Goal: Find specific page/section: Find specific page/section

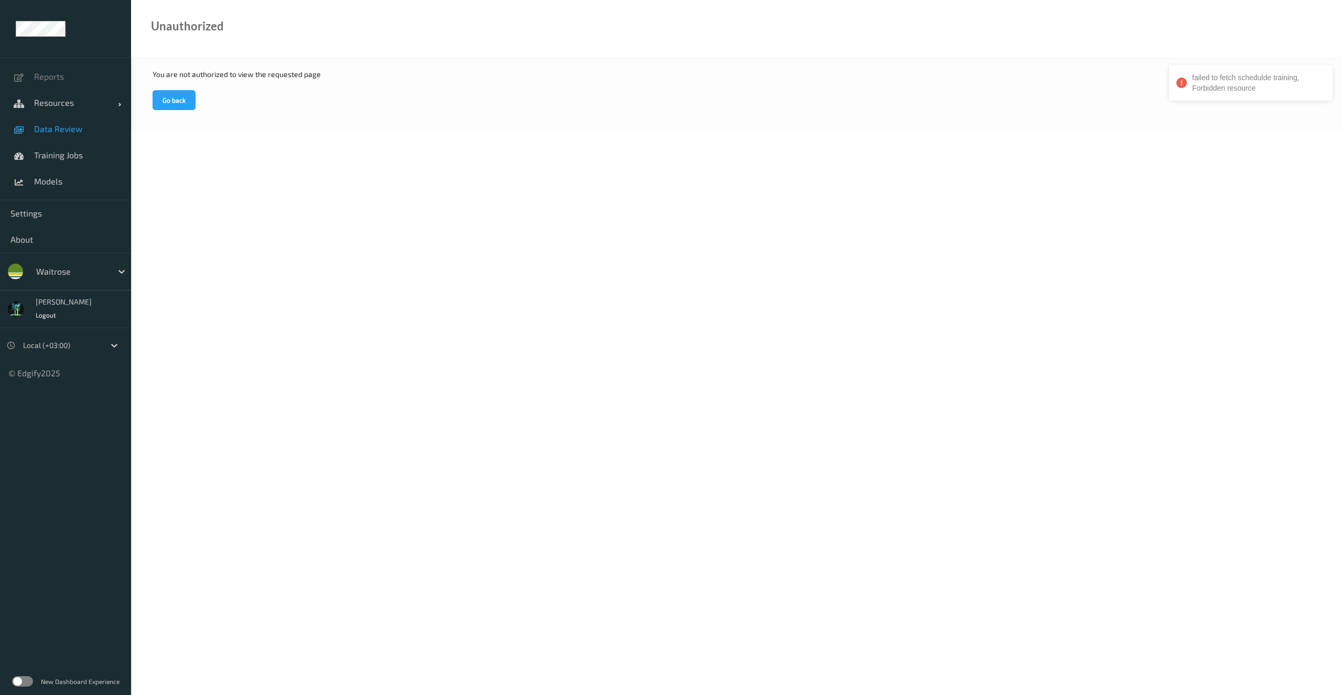
click at [58, 128] on span "Data Review" at bounding box center [77, 129] width 86 height 10
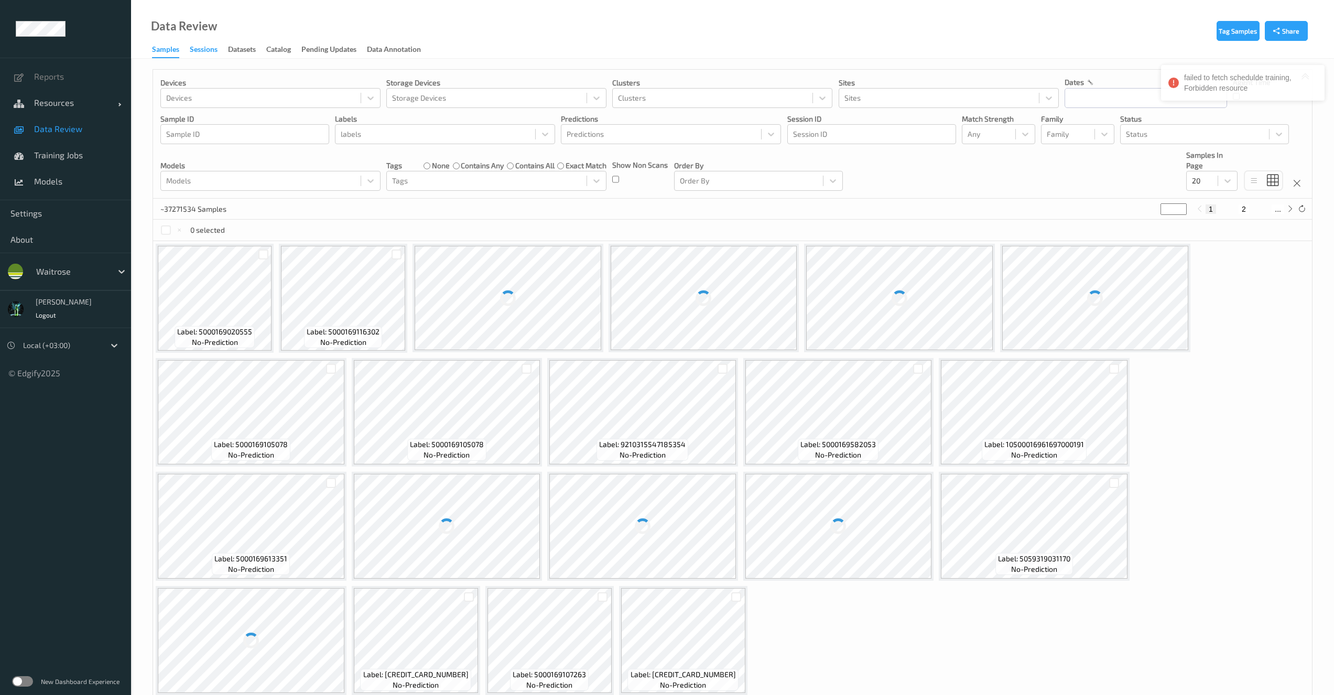
click at [211, 50] on div "Sessions" at bounding box center [204, 50] width 28 height 13
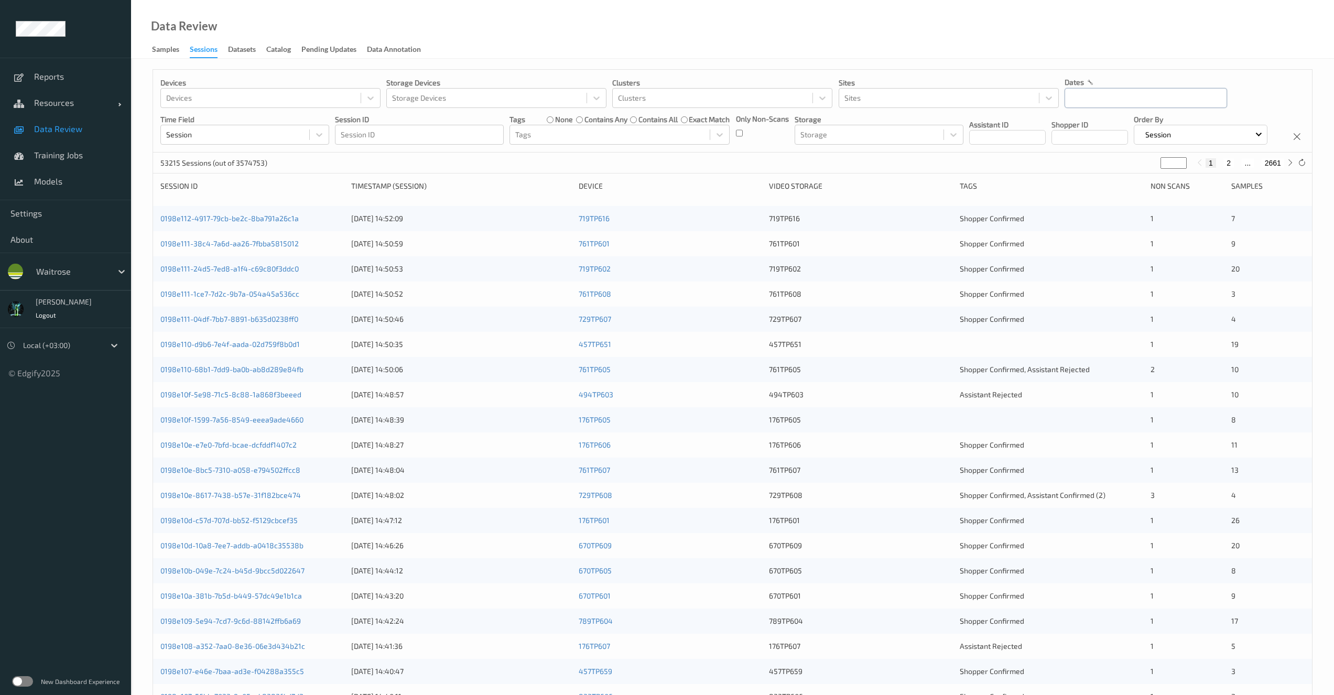
click at [1107, 101] on input "text" at bounding box center [1145, 98] width 162 height 20
click at [417, 132] on div at bounding box center [419, 134] width 157 height 13
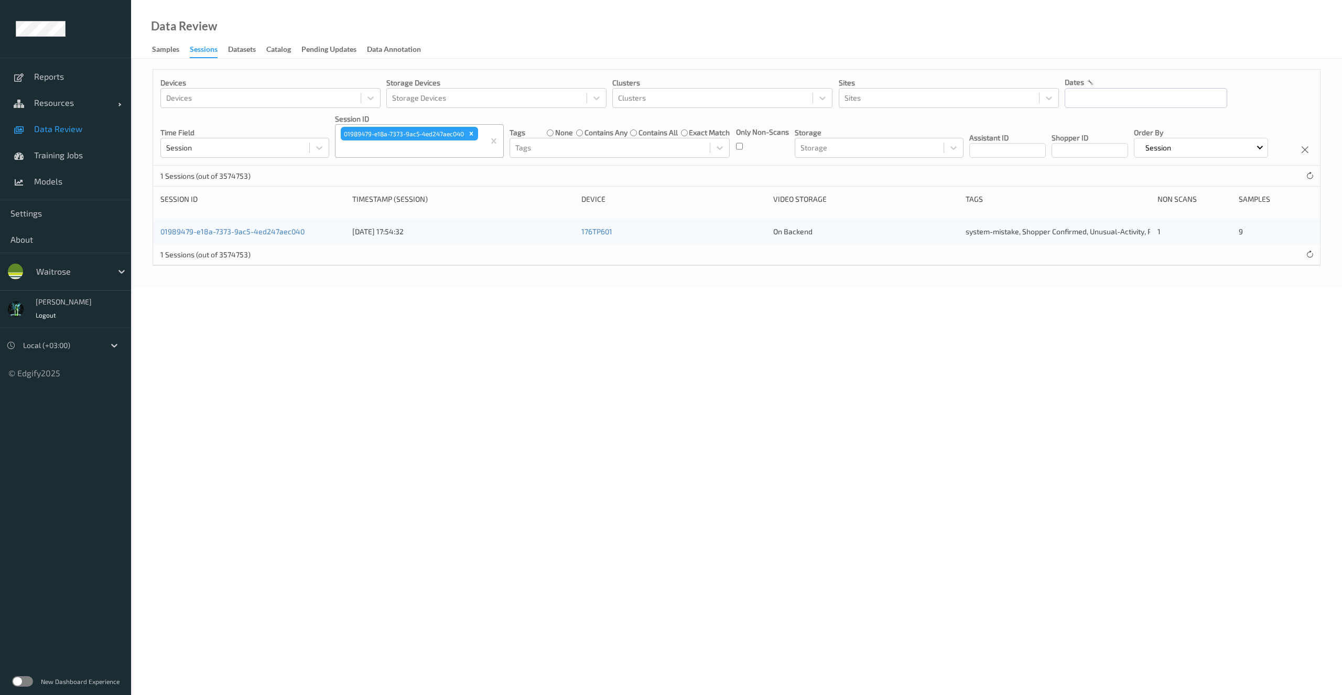
click at [241, 244] on div "01989479-e18a-7373-9ac5-4ed247aec040 [DATE] 17:54:32 176TP601 On Backend system…" at bounding box center [736, 231] width 1167 height 25
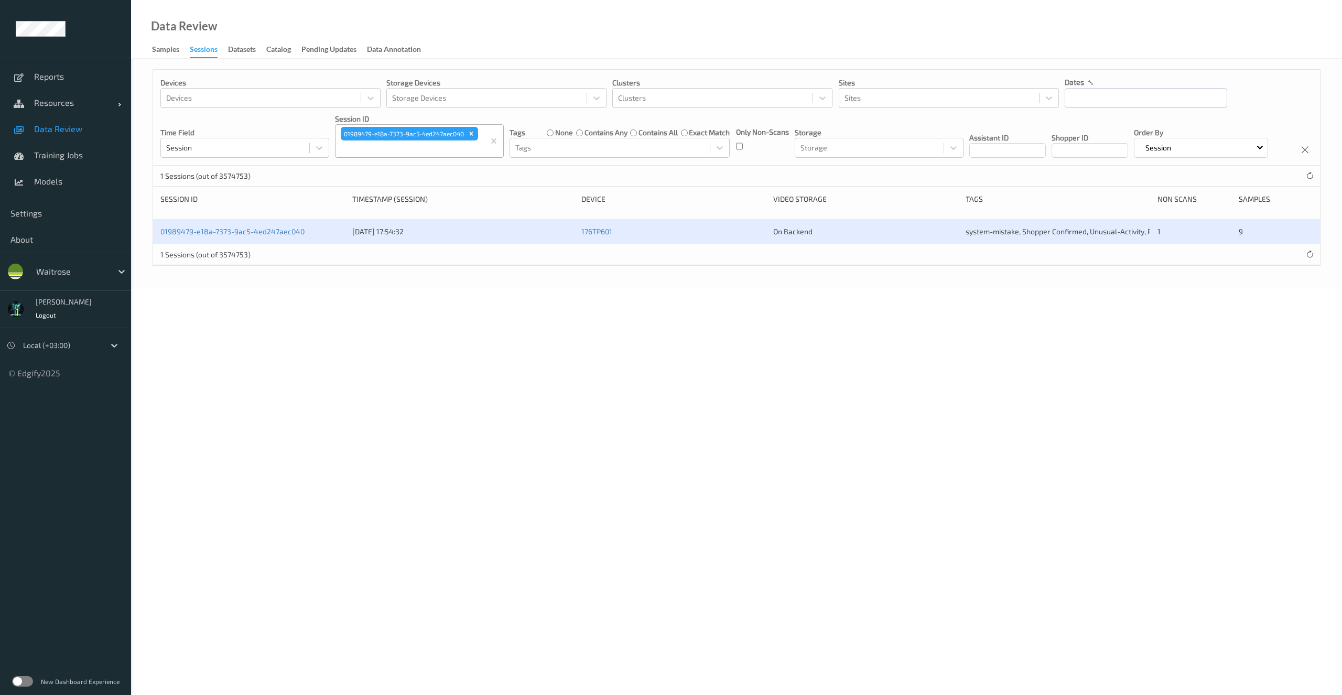
click at [242, 237] on div "01989479-e18a-7373-9ac5-4ed247aec040" at bounding box center [252, 231] width 184 height 10
click at [245, 236] on link "01989479-e18a-7373-9ac5-4ed247aec040" at bounding box center [232, 231] width 144 height 9
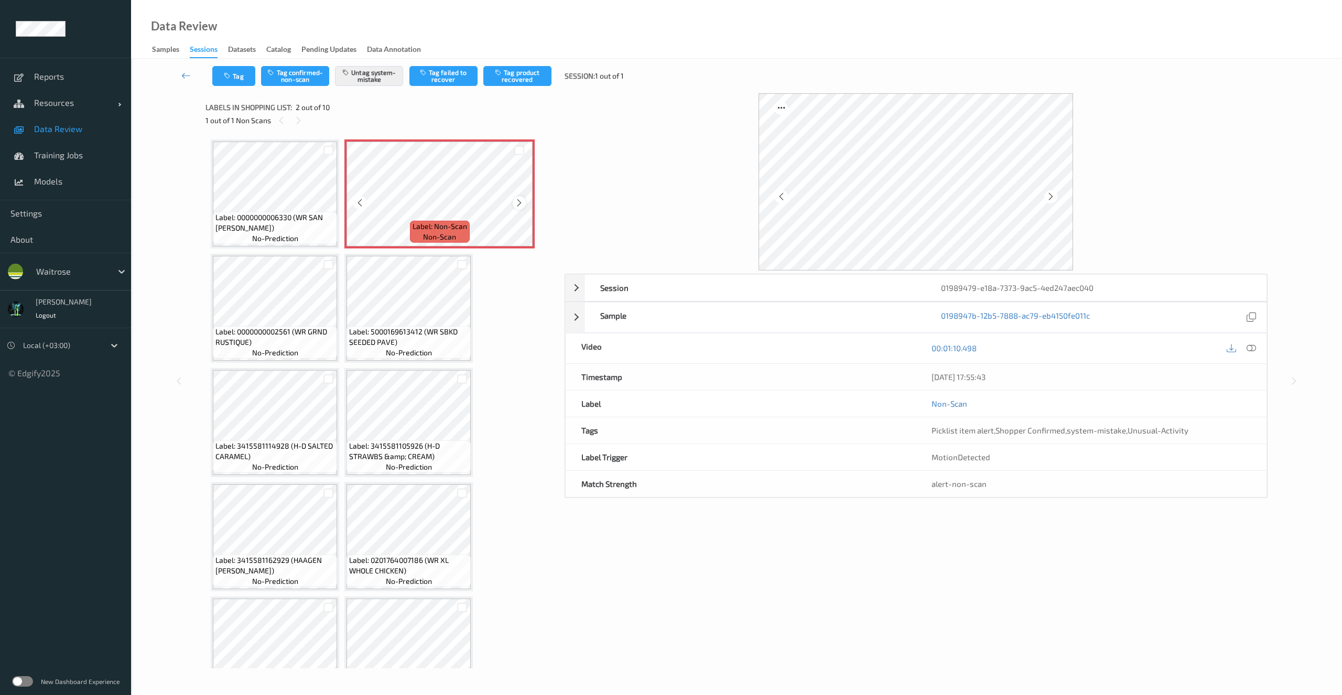
click at [520, 205] on icon at bounding box center [519, 202] width 9 height 9
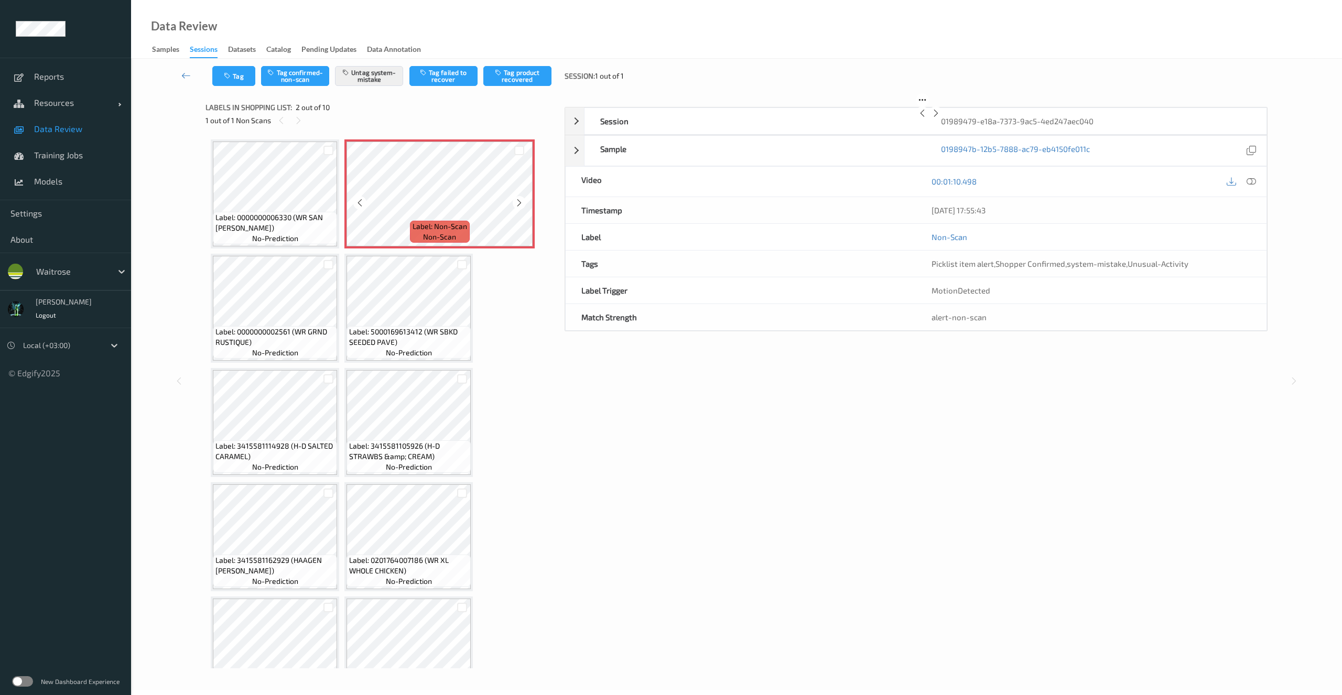
click at [520, 205] on icon at bounding box center [519, 202] width 9 height 9
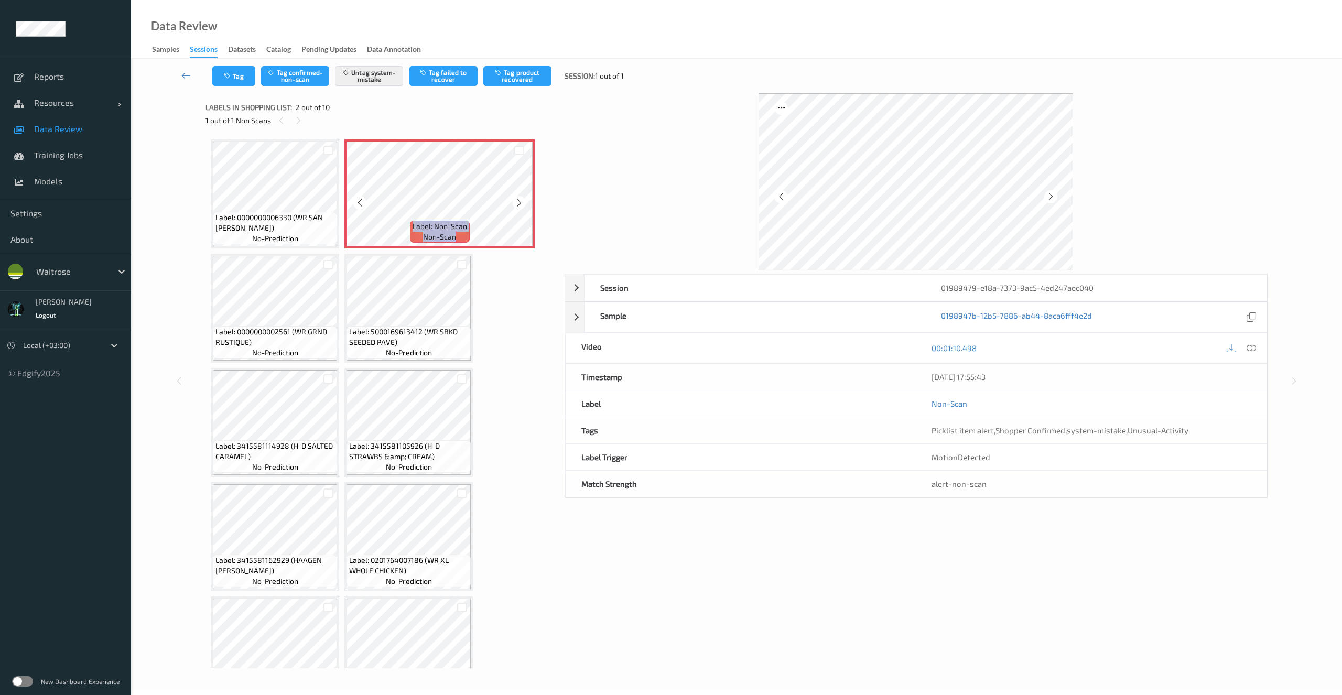
click at [520, 205] on icon at bounding box center [519, 202] width 9 height 9
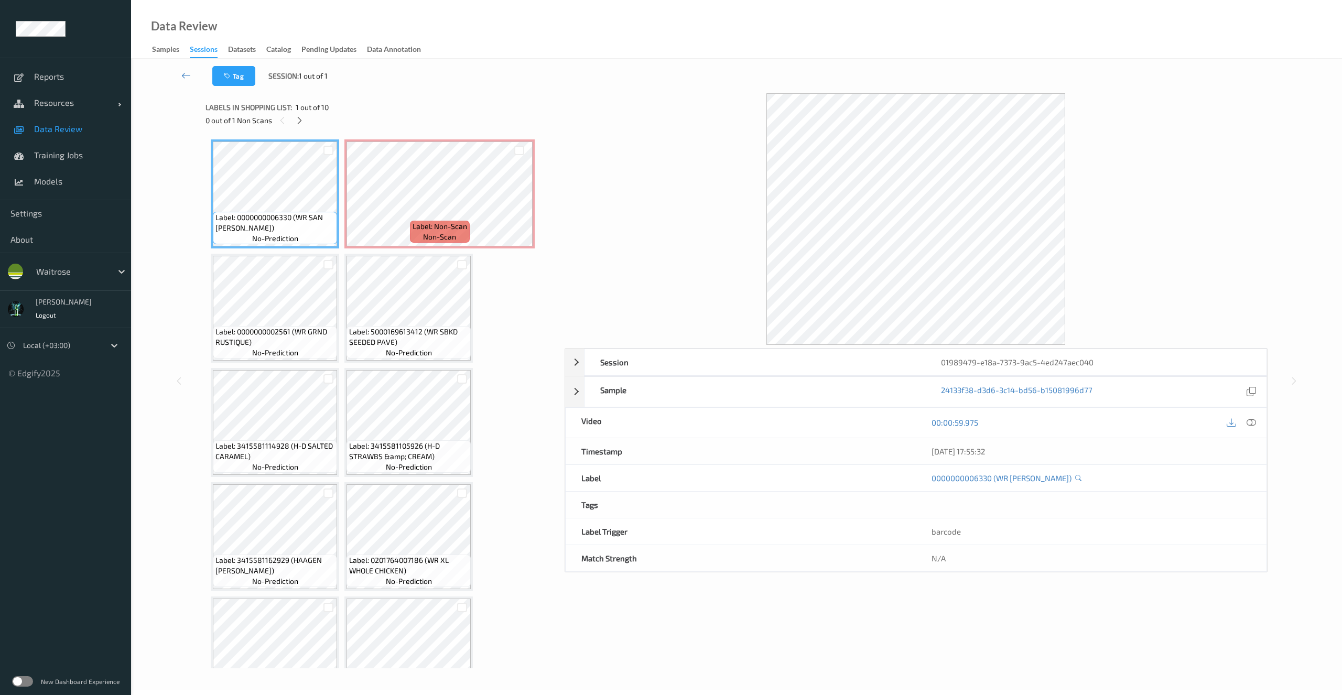
click at [679, 670] on div "Tag Session: 1 out of 1 Session 01989479-e18a-7373-9ac5-4ed247aec040 Session ID…" at bounding box center [736, 374] width 1211 height 631
drag, startPoint x: 938, startPoint y: 539, endPoint x: 540, endPoint y: 573, distance: 399.8
click at [571, 536] on div "Label Trigger barcode" at bounding box center [916, 531] width 702 height 27
copy div "Label Trigger barcode"
click at [700, 665] on div "Session 01989479-e18a-7373-9ac5-4ed247aec040 Session ID 01989479-e18a-7373-9ac5…" at bounding box center [915, 380] width 703 height 575
